Goal: Task Accomplishment & Management: Manage account settings

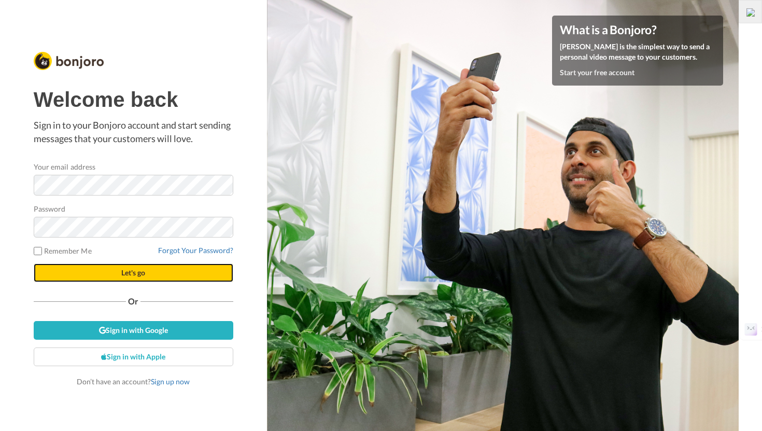
click at [121, 274] on span "Let's go" at bounding box center [133, 272] width 24 height 9
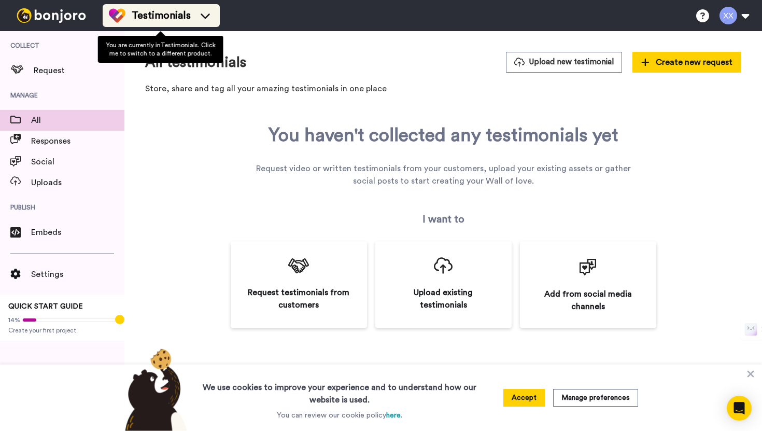
click at [207, 12] on icon at bounding box center [205, 15] width 17 height 10
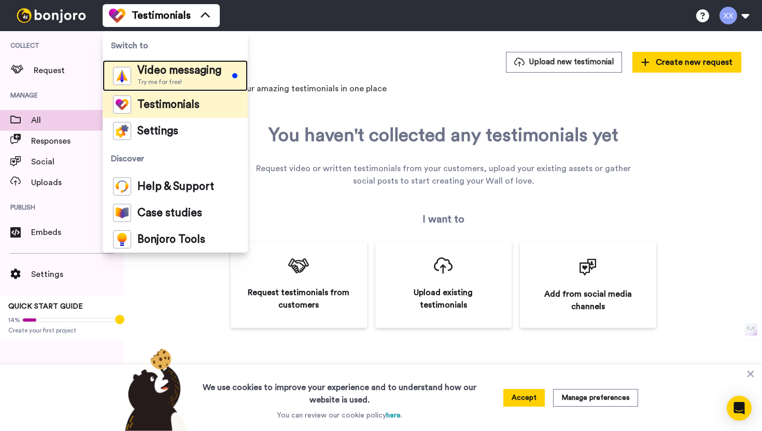
click at [190, 71] on span "Video messaging" at bounding box center [179, 70] width 84 height 10
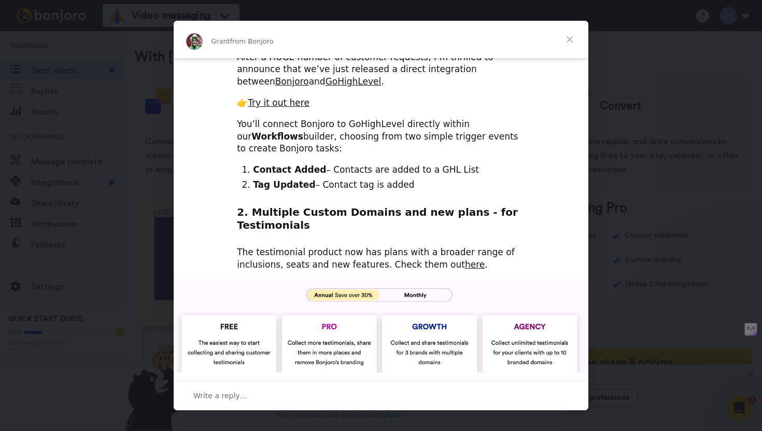
scroll to position [175, 0]
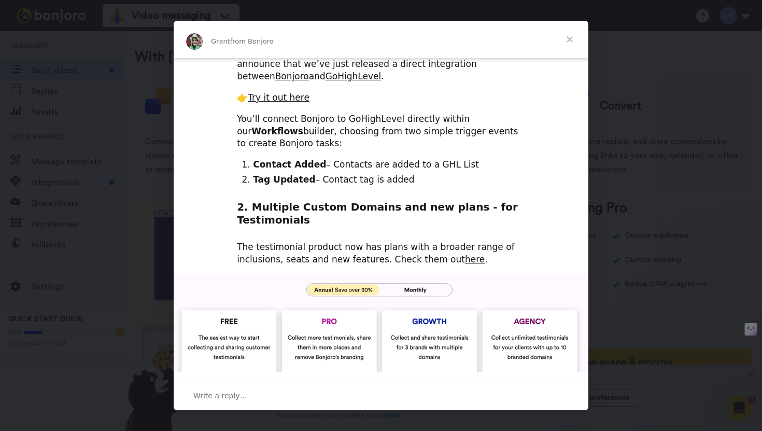
click at [571, 37] on span "Close" at bounding box center [569, 39] width 37 height 37
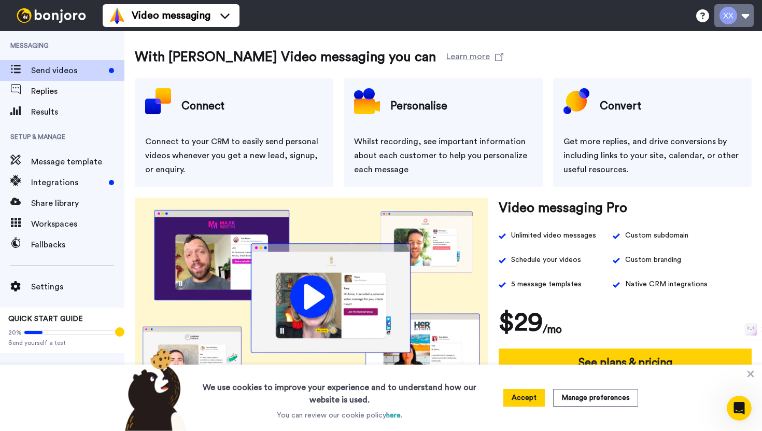
click at [745, 16] on button at bounding box center [733, 15] width 39 height 23
click at [565, 43] on div "With Bonjoro Video messaging you can Learn more Connect Connect to your CRM to …" at bounding box center [443, 260] width 638 height 459
click at [735, 10] on button at bounding box center [733, 15] width 39 height 23
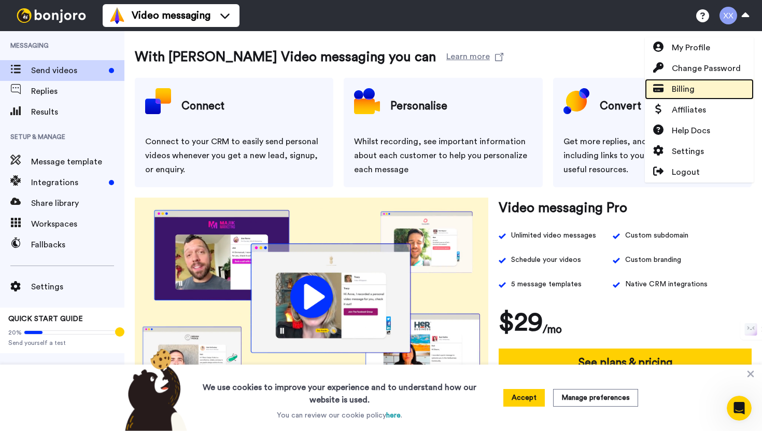
click at [693, 87] on span "Billing" at bounding box center [683, 89] width 23 height 12
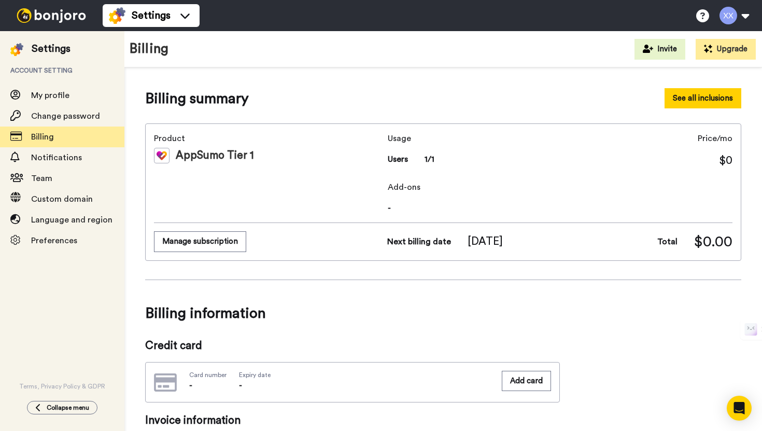
click at [706, 96] on button "See all inclusions" at bounding box center [703, 98] width 77 height 20
